Goal: Task Accomplishment & Management: Manage account settings

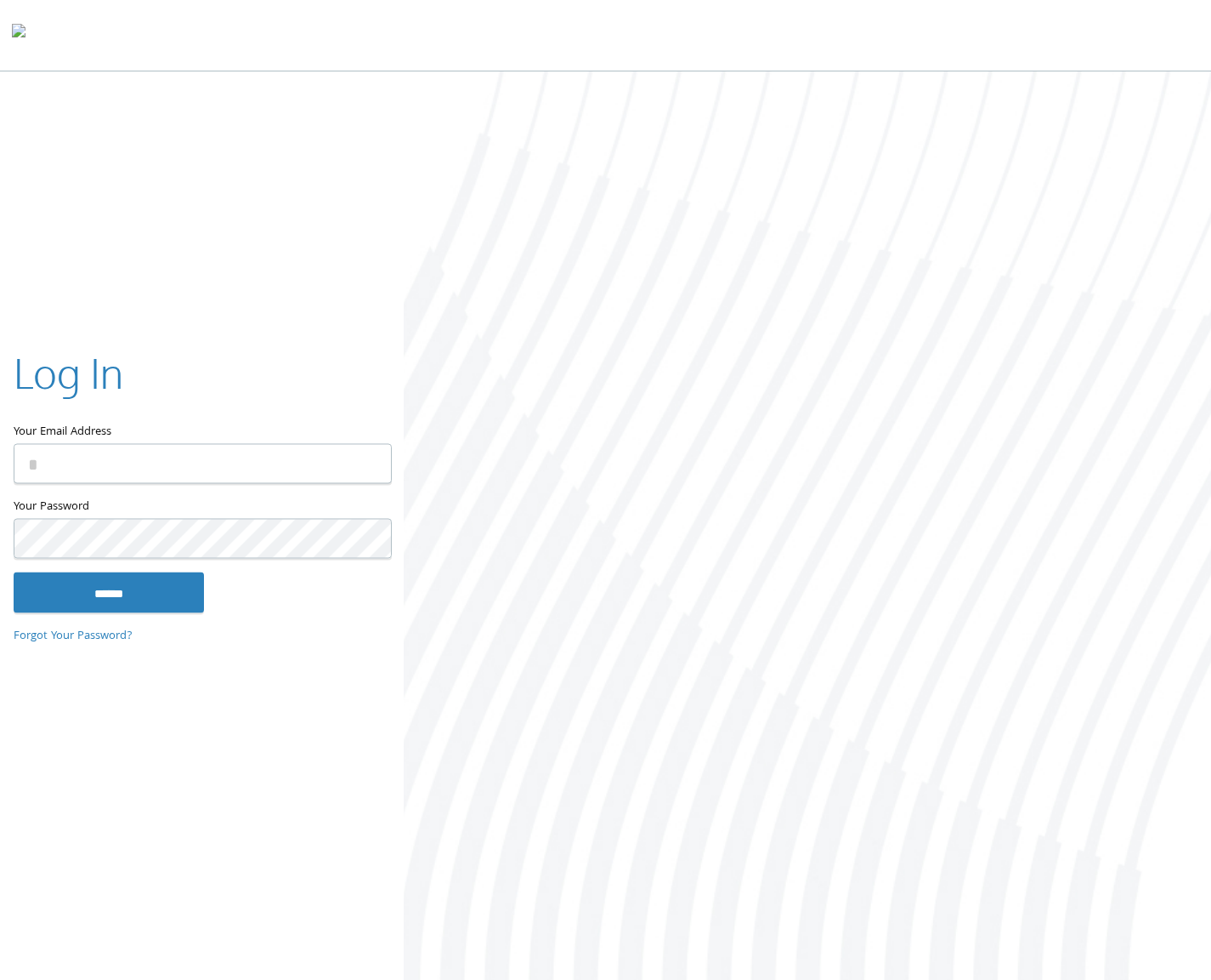
click at [0, 979] on com-1password-button at bounding box center [0, 983] width 0 height 0
click at [301, 363] on div "Log In" at bounding box center [202, 376] width 377 height 63
click at [360, 468] on body "Home Solutions Technology Partners Features About Us Schedule a Demo Blog Log In" at bounding box center [606, 491] width 1211 height 983
click at [0, 979] on com-1password-button at bounding box center [0, 983] width 0 height 0
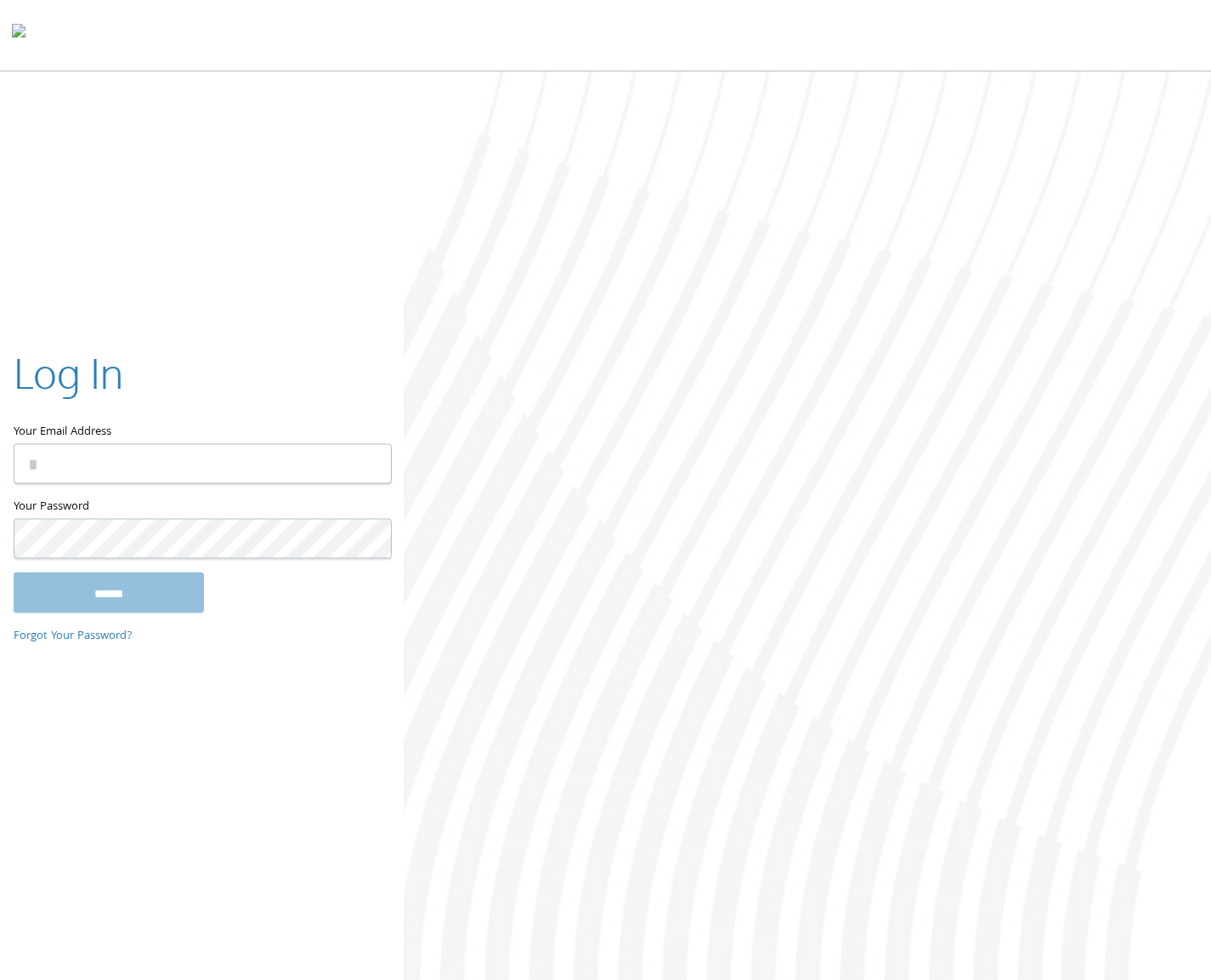
click at [0, 979] on com-1password-button at bounding box center [0, 983] width 0 height 0
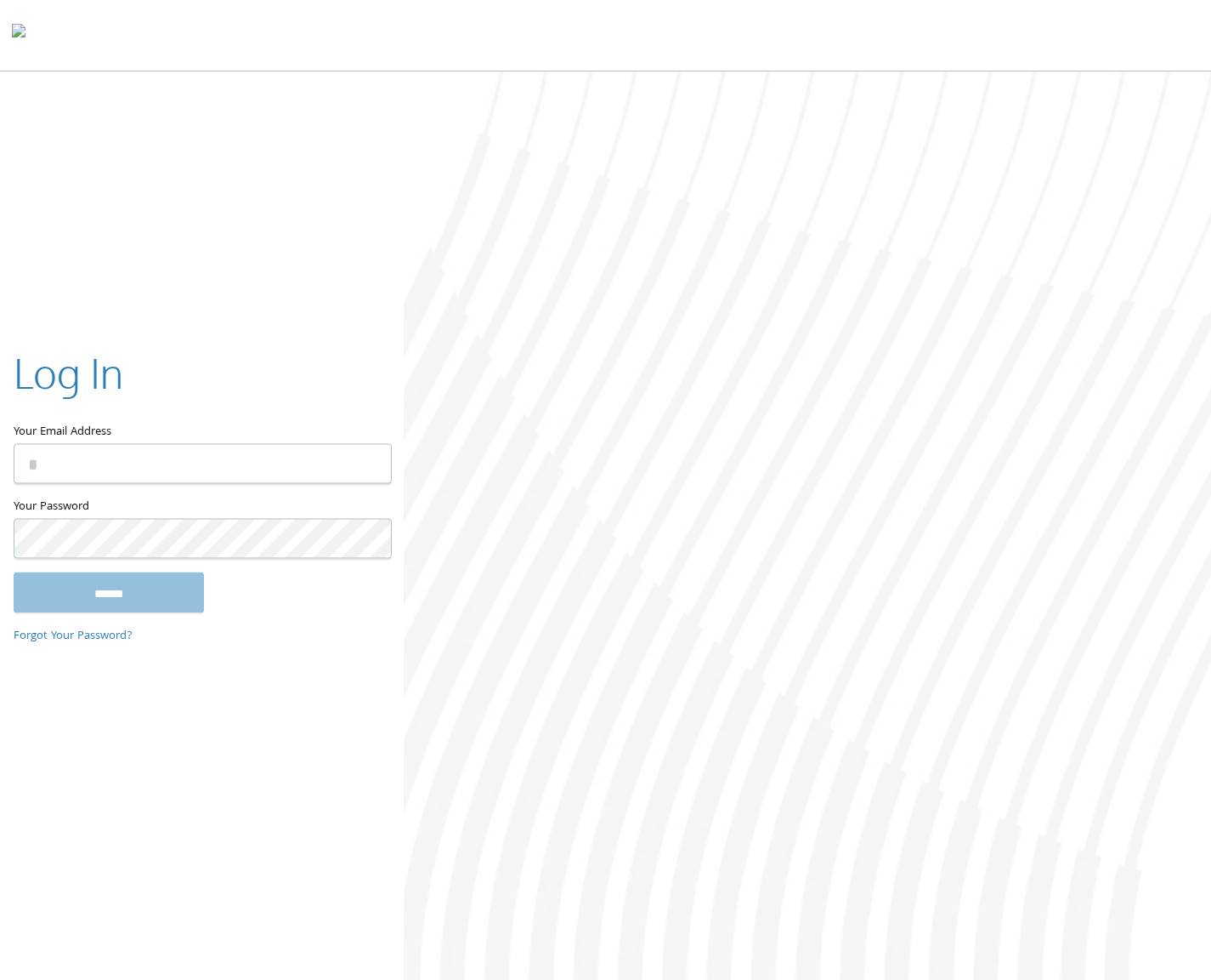
click at [0, 979] on com-1password-button at bounding box center [0, 983] width 0 height 0
click at [478, 569] on div at bounding box center [807, 527] width 807 height 911
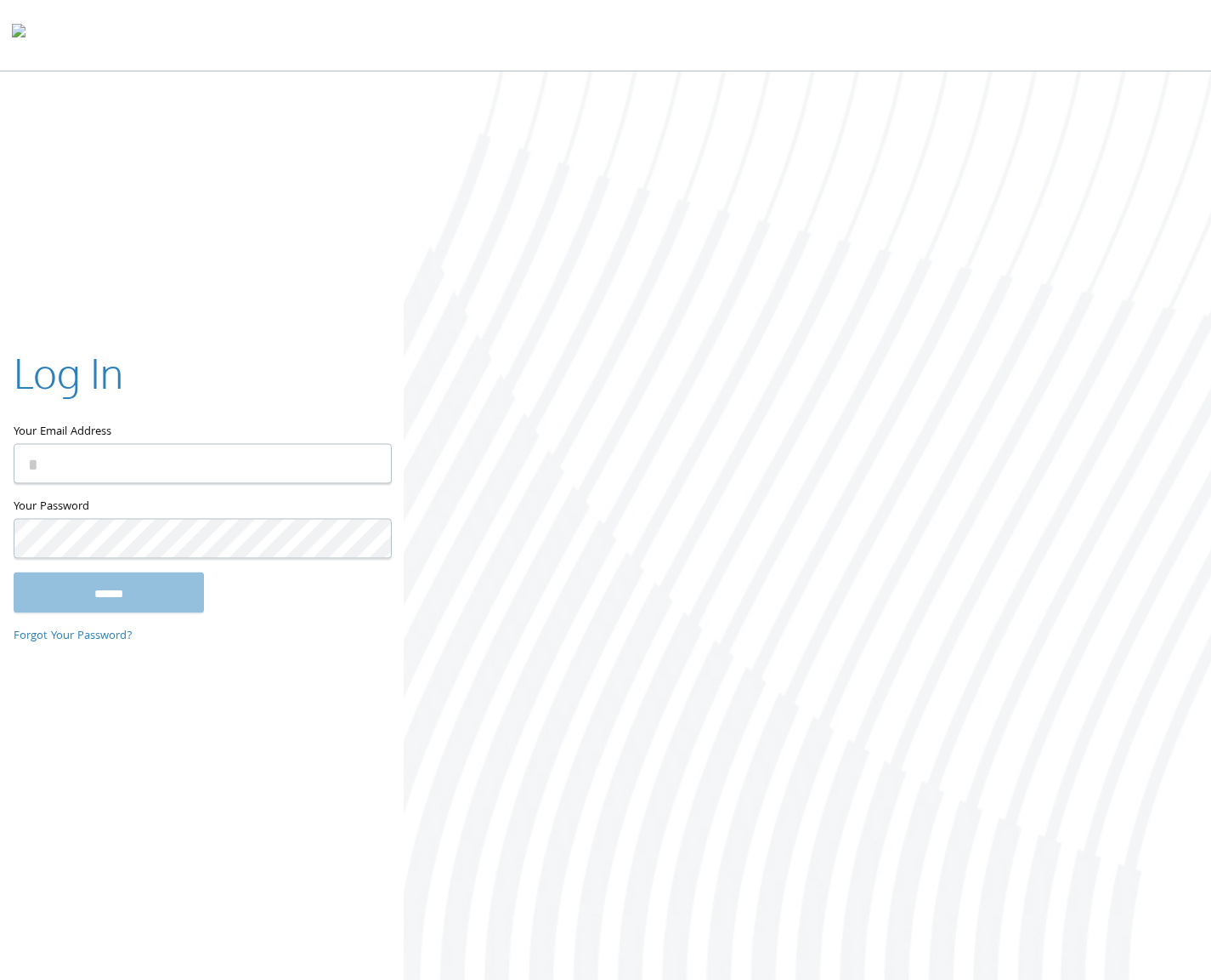
drag, startPoint x: 476, startPoint y: 569, endPoint x: 235, endPoint y: 627, distance: 247.9
click at [454, 574] on div at bounding box center [807, 527] width 807 height 911
click at [211, 665] on div "Log In Your Email Address Your Password This field is required ****** Forgot Yo…" at bounding box center [606, 527] width 1211 height 911
click at [107, 630] on link "Forgot Your Password?" at bounding box center [72, 637] width 119 height 19
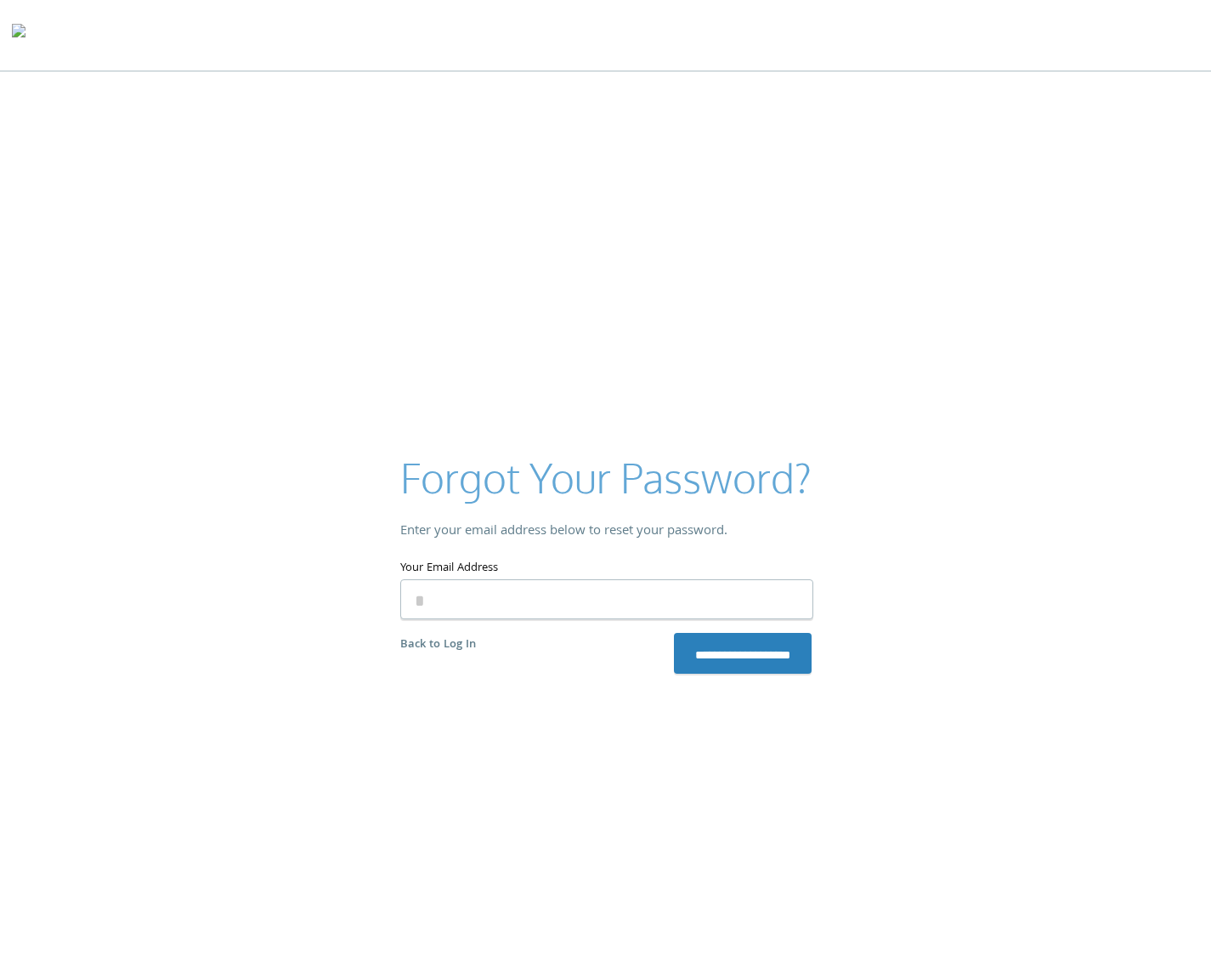
click at [556, 610] on input "Your Email Address" at bounding box center [606, 599] width 413 height 40
type input "**********"
click at [674, 632] on input "**********" at bounding box center [743, 653] width 138 height 41
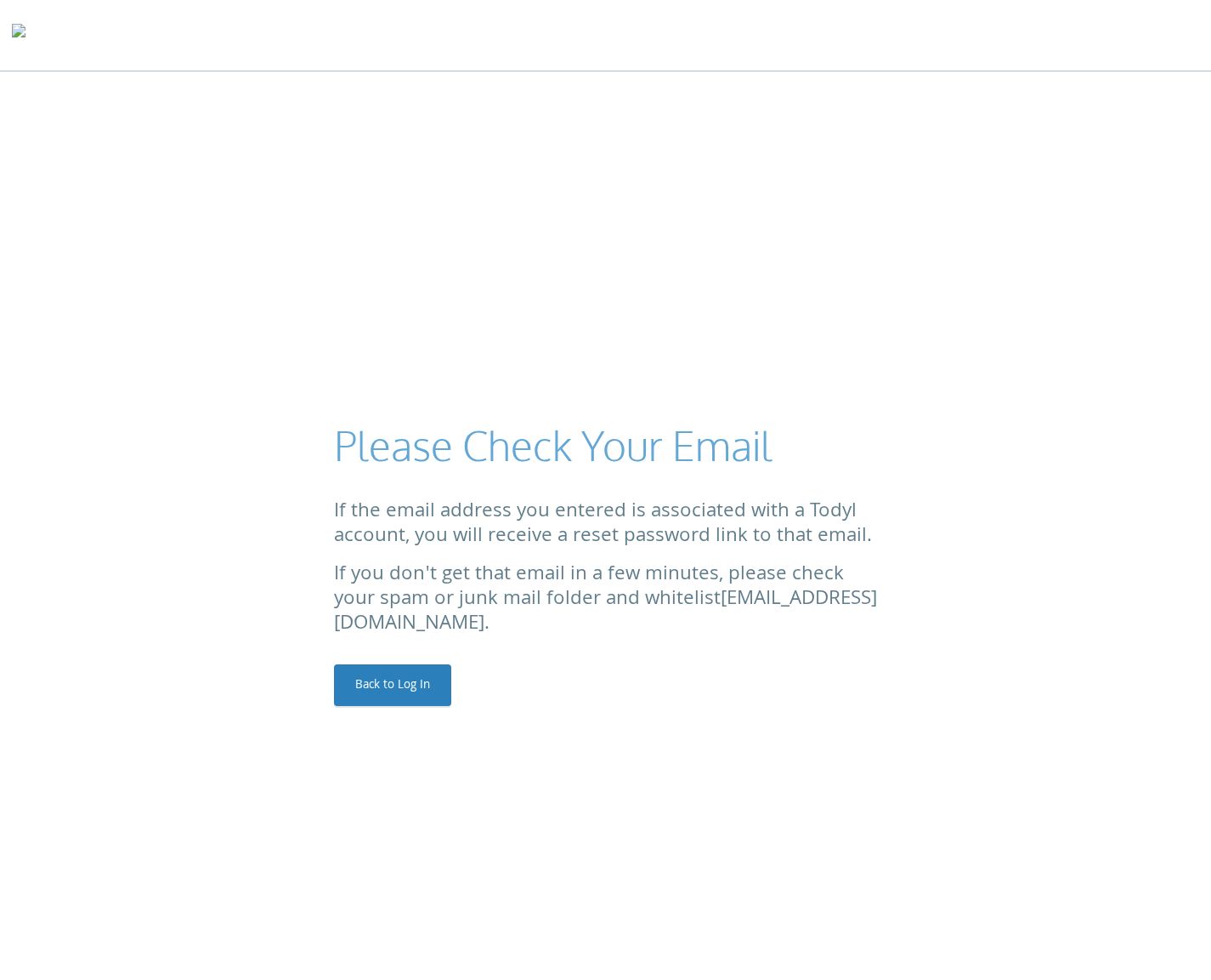
click at [505, 522] on div "If the email address you entered is associated with a Todyl account, you will r…" at bounding box center [606, 525] width 544 height 49
click at [515, 456] on h2 "Please Check Your Email" at bounding box center [606, 445] width 544 height 57
click at [515, 264] on div "Please Check Your Email If the email address you entered is associated with a T…" at bounding box center [606, 561] width 1211 height 980
